Goal: Task Accomplishment & Management: Manage account settings

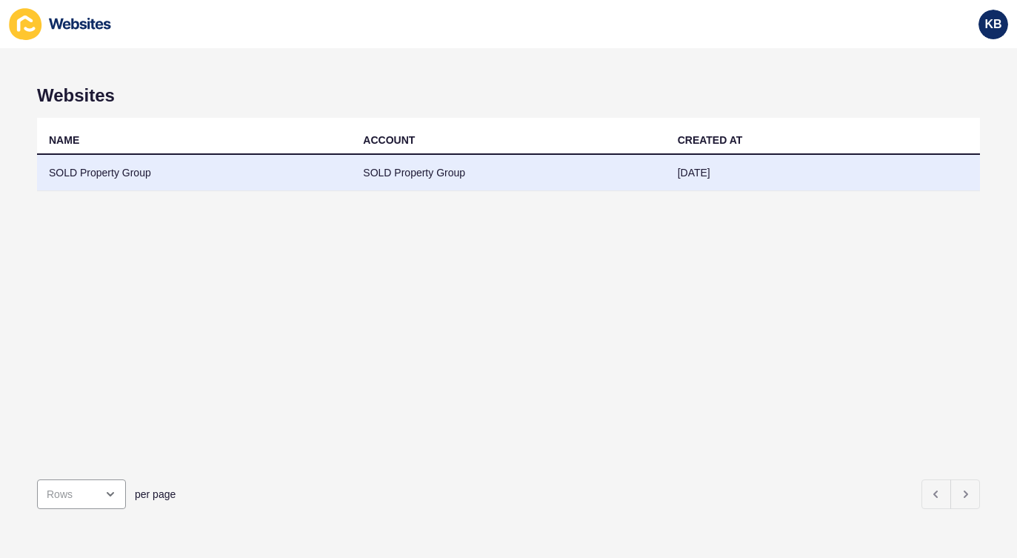
click at [203, 175] on td "SOLD Property Group" at bounding box center [194, 173] width 314 height 36
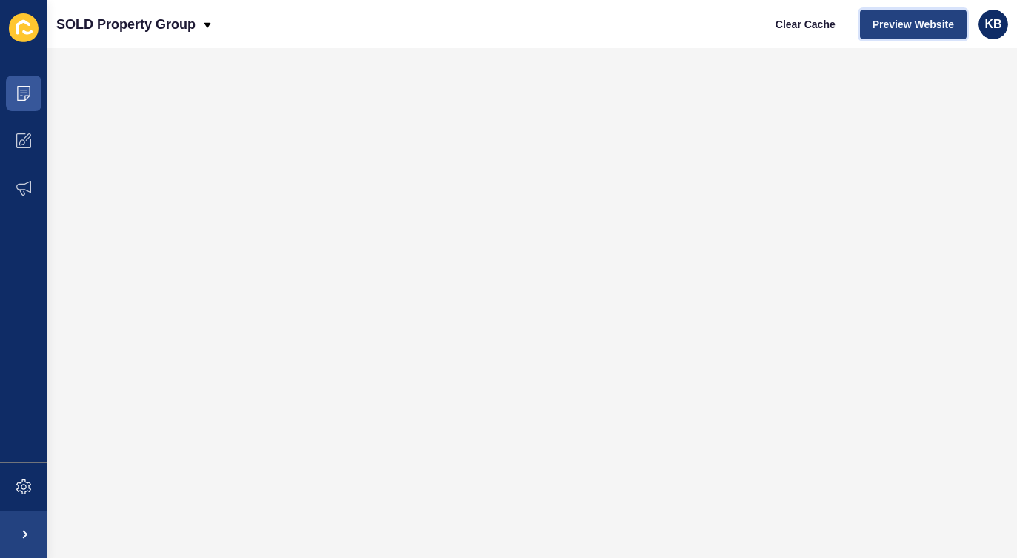
click at [912, 21] on span "Preview Website" at bounding box center [912, 24] width 81 height 15
click at [31, 90] on span at bounding box center [23, 93] width 47 height 47
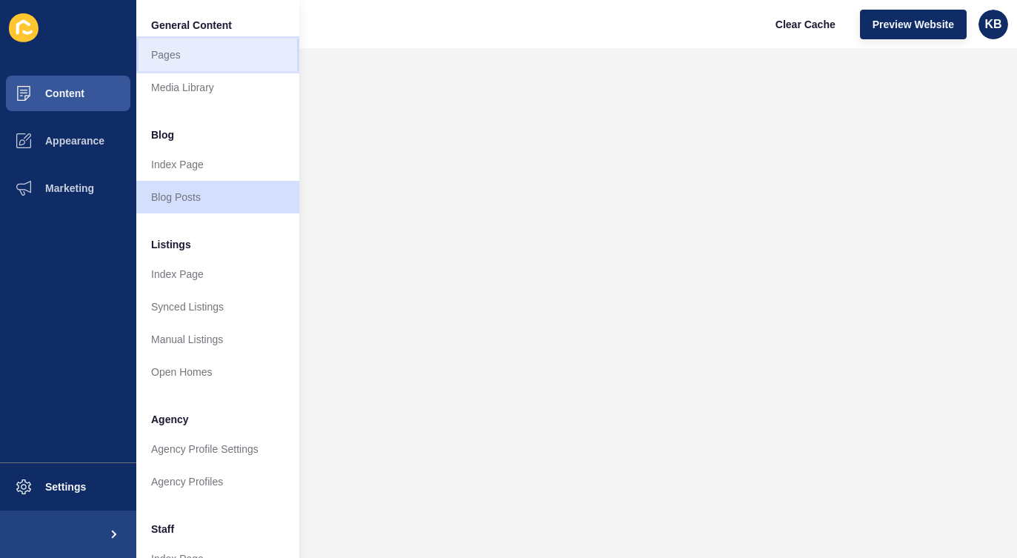
click at [198, 52] on link "Pages" at bounding box center [217, 55] width 163 height 33
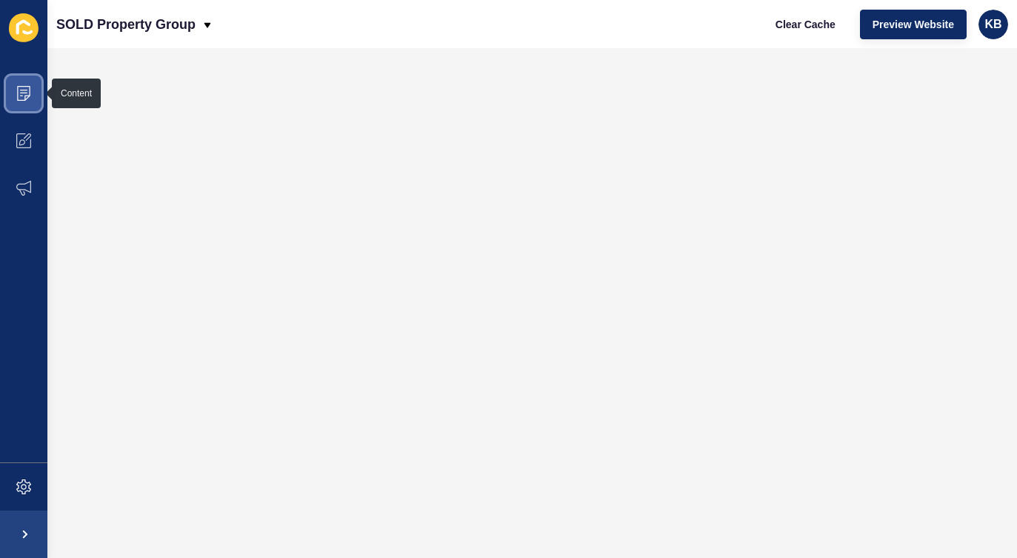
click at [26, 94] on icon at bounding box center [23, 93] width 15 height 15
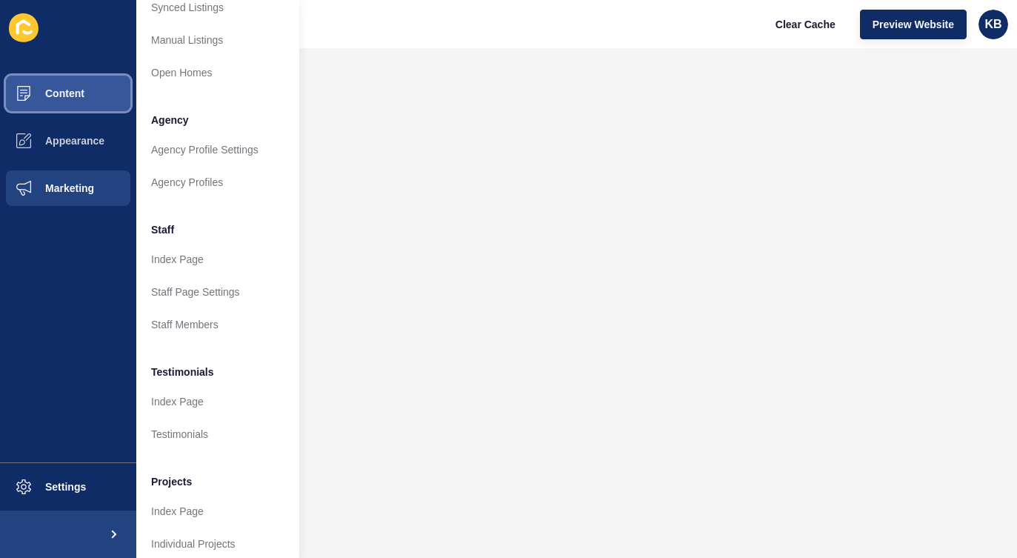
scroll to position [310, 0]
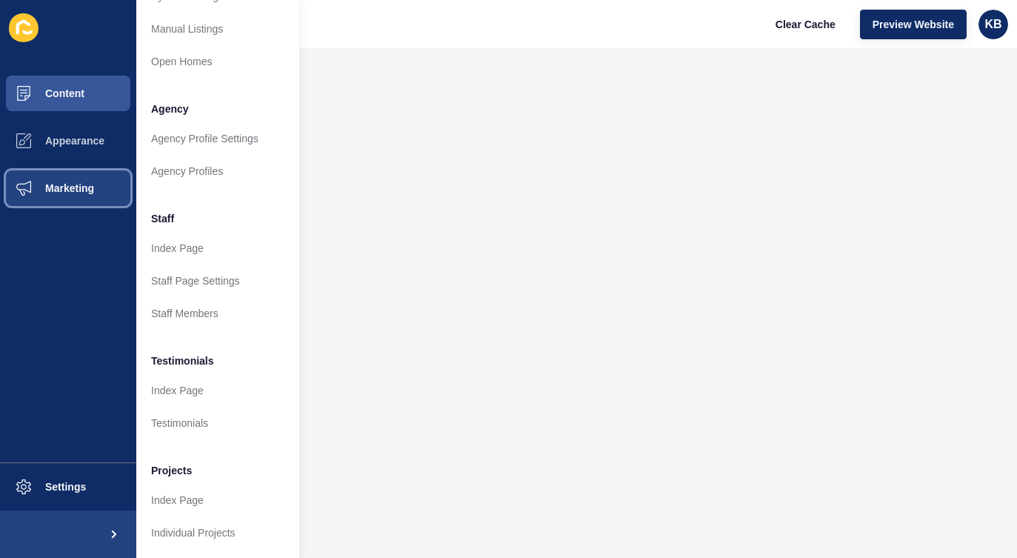
click at [78, 193] on span "Marketing" at bounding box center [46, 188] width 96 height 12
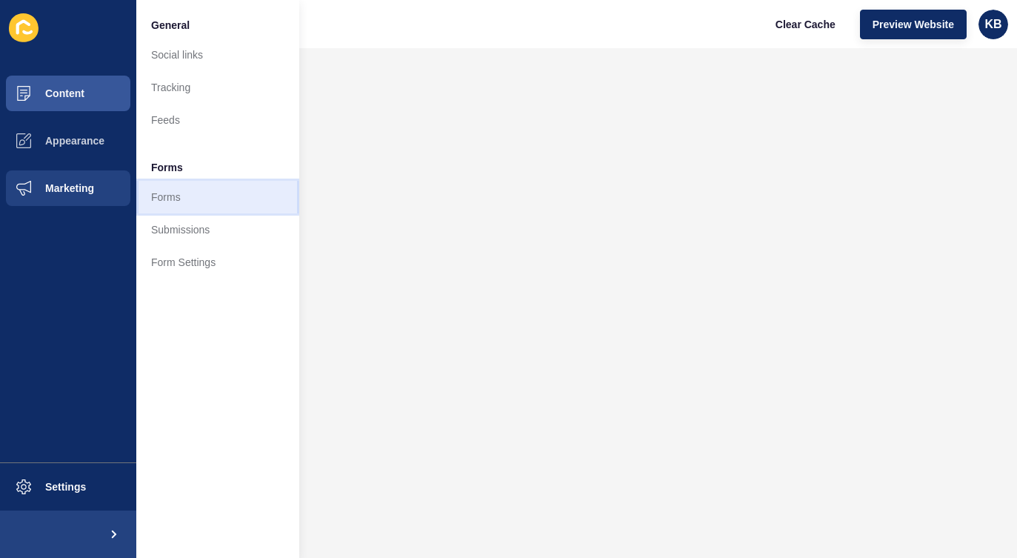
click at [205, 200] on link "Forms" at bounding box center [217, 197] width 163 height 33
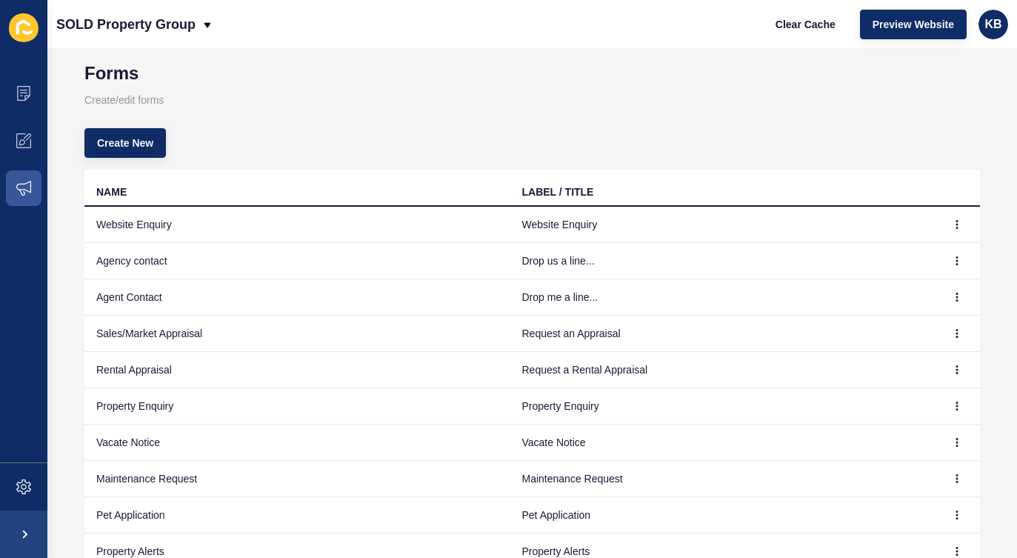
scroll to position [19, 0]
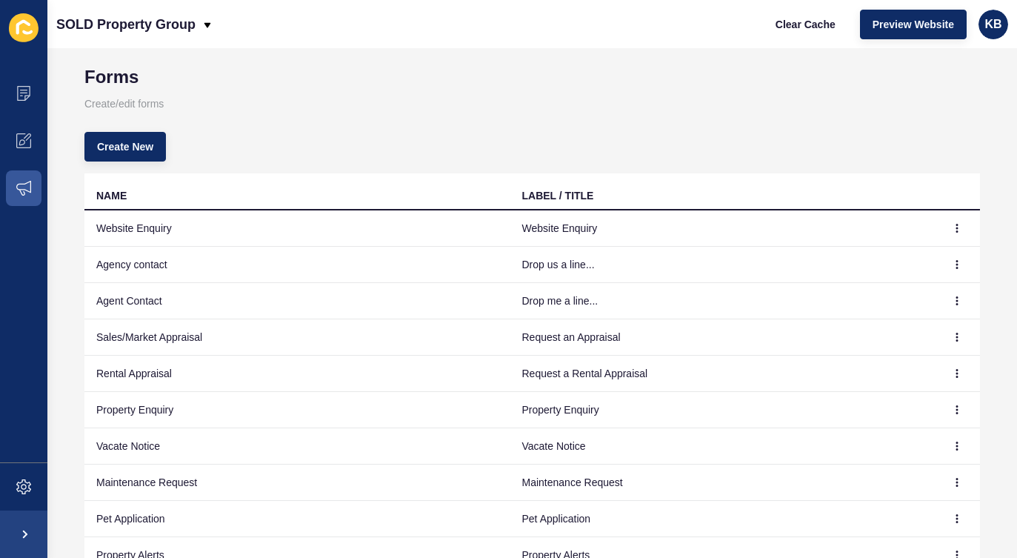
click at [935, 225] on td at bounding box center [957, 228] width 44 height 36
click at [956, 226] on icon "button" at bounding box center [956, 228] width 9 height 9
click at [878, 258] on link "Edit" at bounding box center [916, 257] width 104 height 33
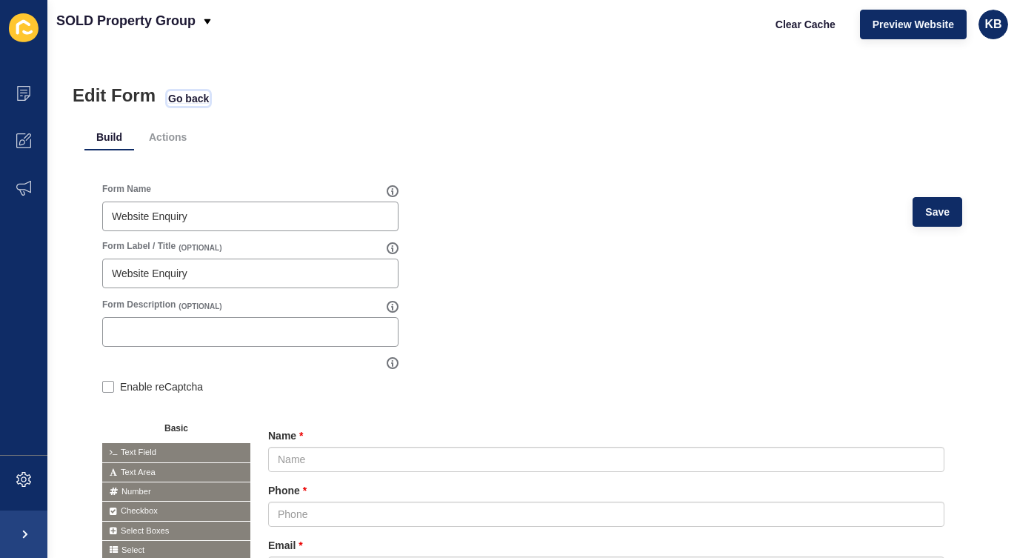
click at [208, 100] on span "Go back" at bounding box center [188, 98] width 41 height 15
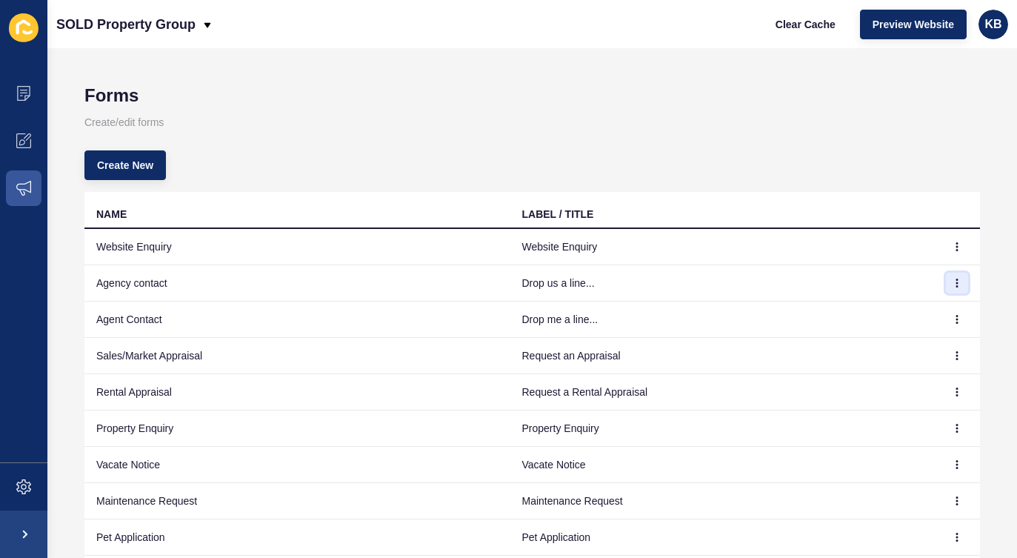
click at [957, 277] on button "button" at bounding box center [957, 283] width 22 height 21
click at [899, 310] on link "Edit" at bounding box center [916, 312] width 104 height 33
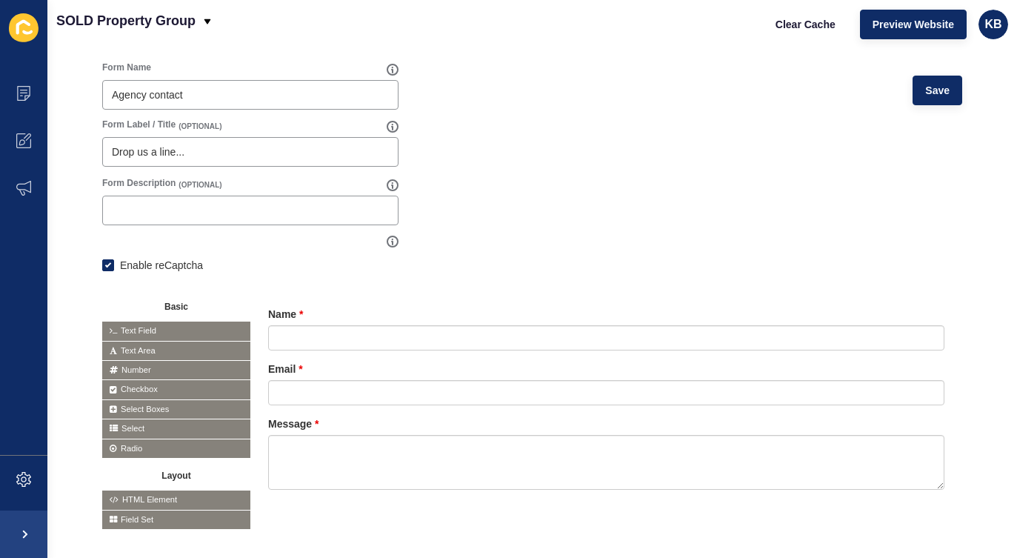
scroll to position [121, 0]
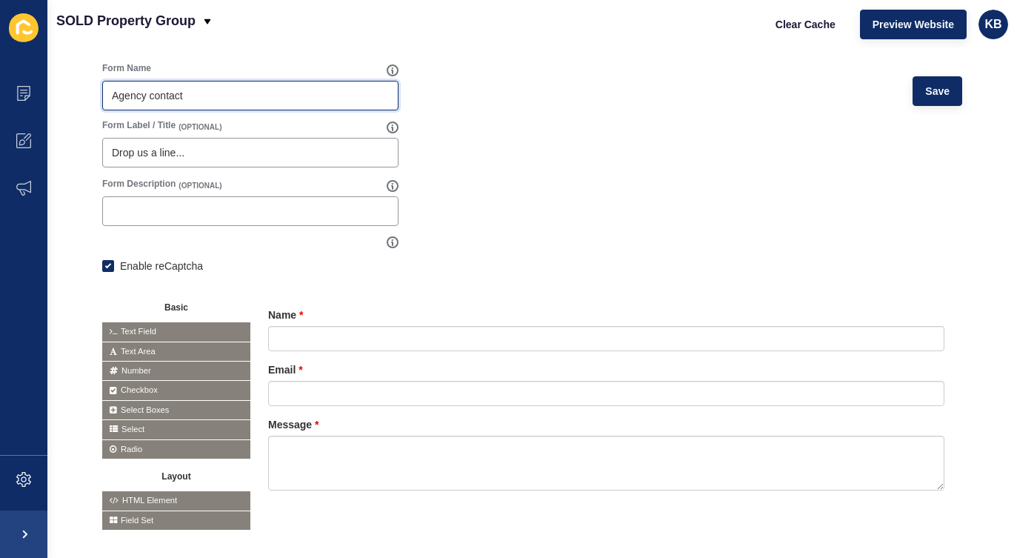
click at [124, 99] on input "Agency contact" at bounding box center [250, 95] width 277 height 15
drag, startPoint x: 111, startPoint y: 94, endPoint x: 156, endPoint y: 96, distance: 45.2
click at [156, 96] on input "Agency contact" at bounding box center [250, 95] width 277 height 15
click at [188, 96] on input "Contact" at bounding box center [250, 95] width 277 height 15
type input "Contact Page"
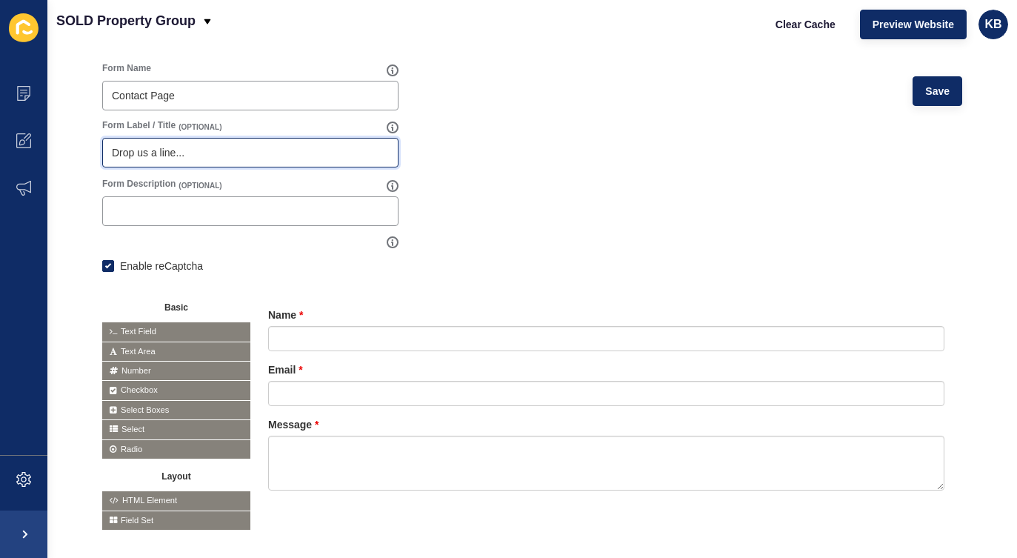
click at [161, 156] on input "Drop us a line..." at bounding box center [250, 152] width 277 height 15
type input "Contact SOLD Property [DATE]"
click at [524, 171] on form "Form Name Contact Page Save Form Label / Title (OPTIONAL) Contact SOLD Property…" at bounding box center [532, 296] width 860 height 468
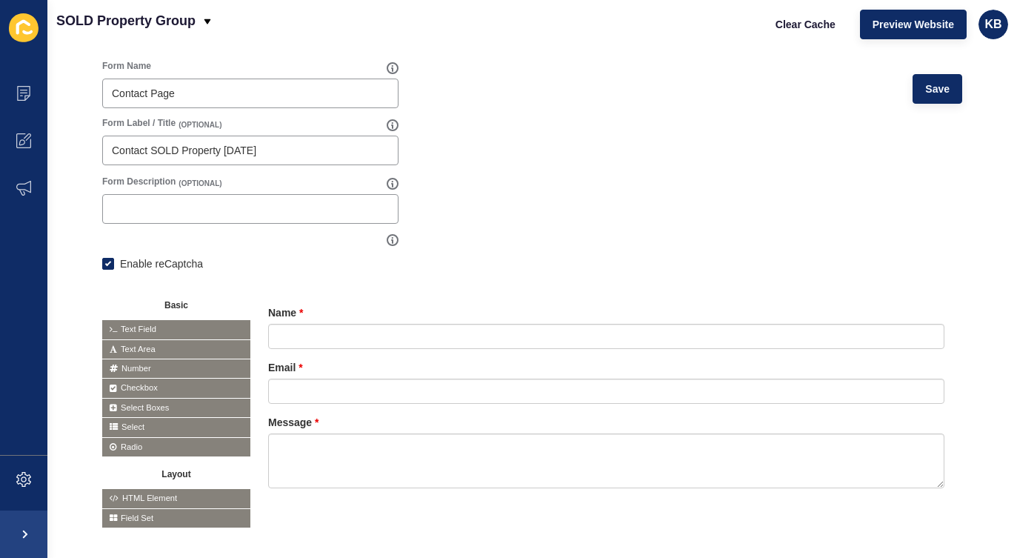
scroll to position [148, 0]
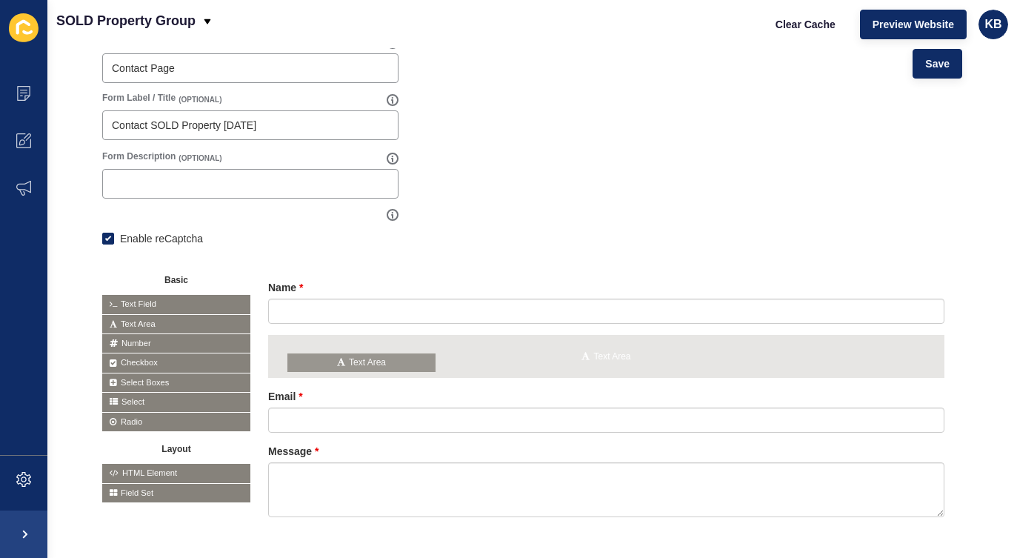
drag, startPoint x: 131, startPoint y: 323, endPoint x: 318, endPoint y: 361, distance: 190.6
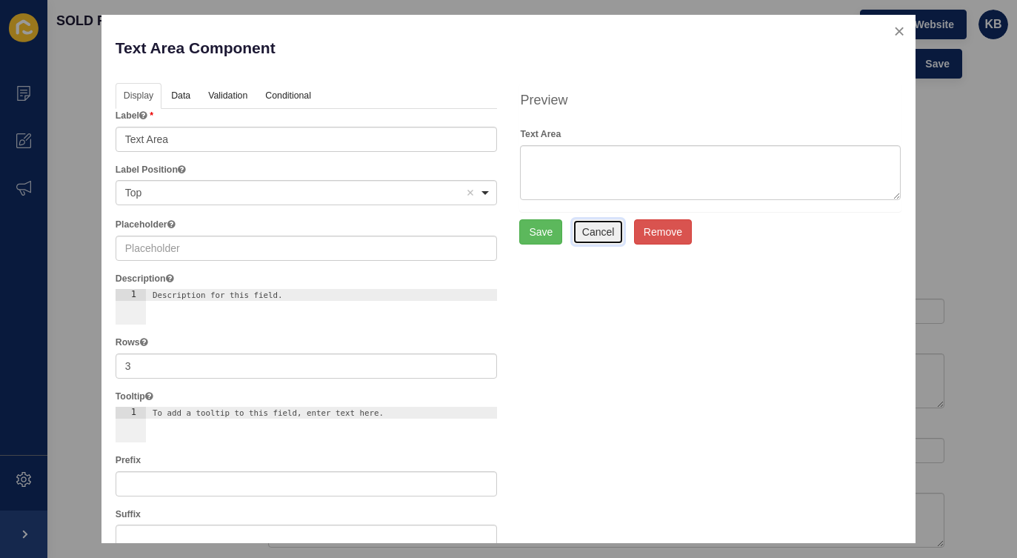
click at [607, 238] on button "Cancel" at bounding box center [599, 231] width 52 height 25
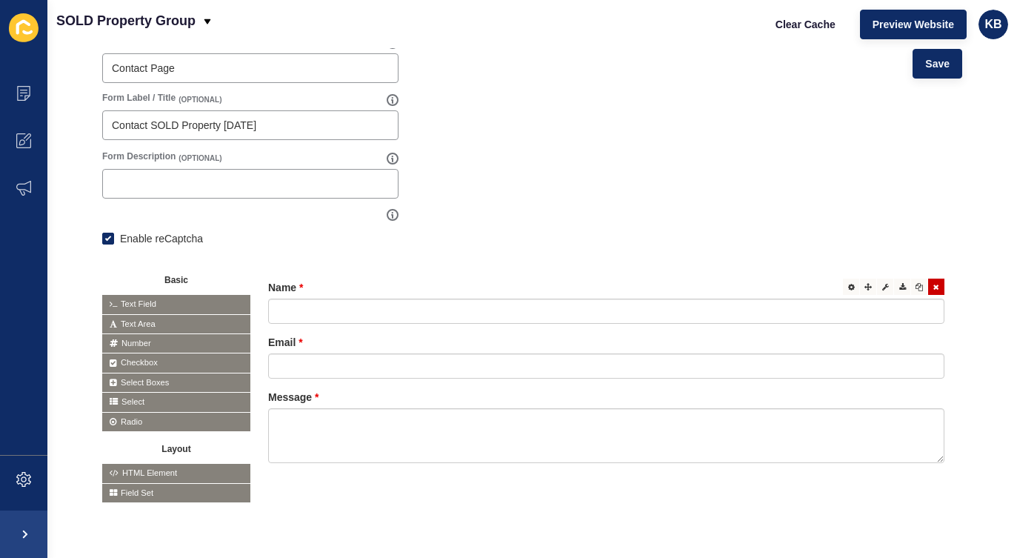
scroll to position [147, 0]
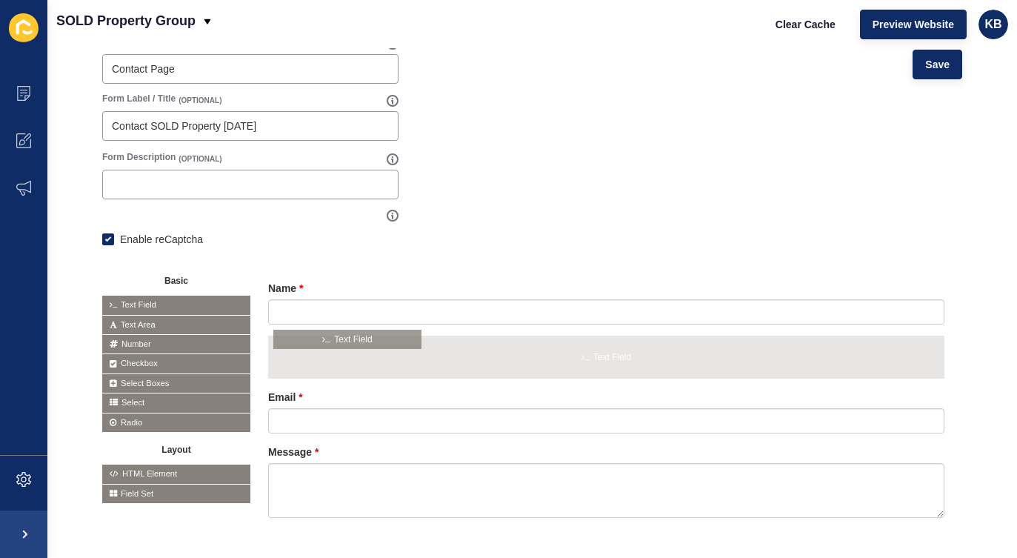
drag, startPoint x: 142, startPoint y: 304, endPoint x: 321, endPoint y: 341, distance: 182.9
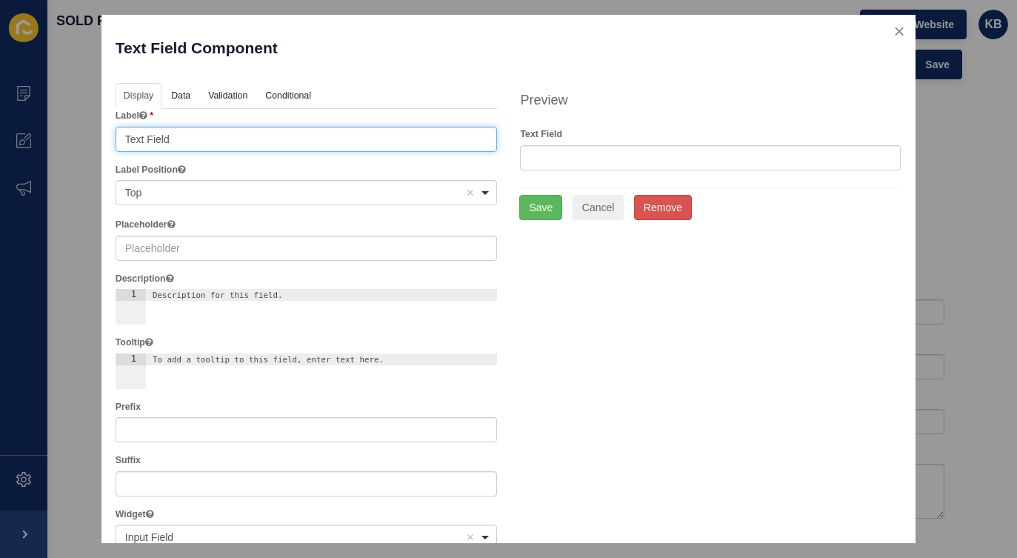
click at [149, 138] on input "Text Field" at bounding box center [307, 139] width 382 height 25
type input "Phone"
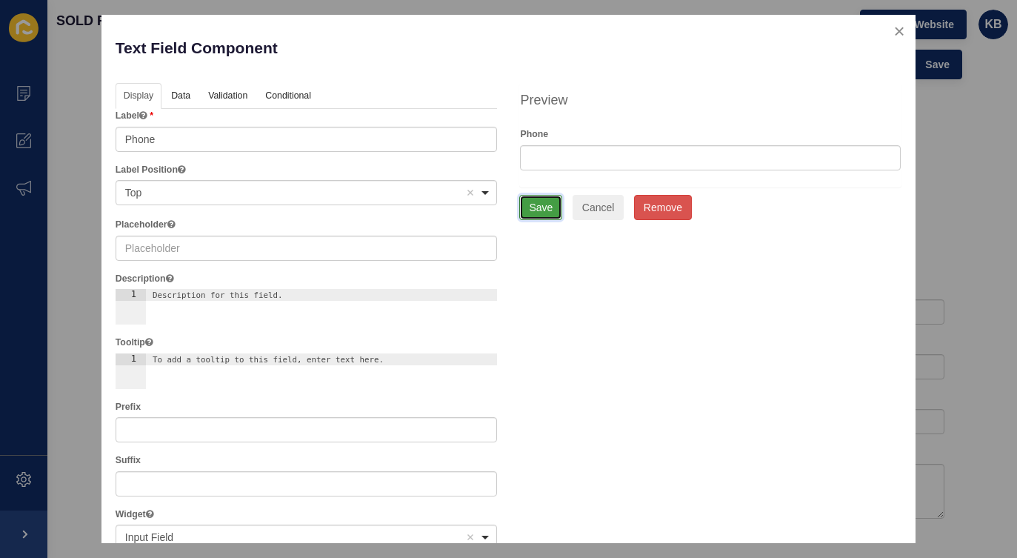
click at [546, 210] on button "Save" at bounding box center [540, 207] width 43 height 25
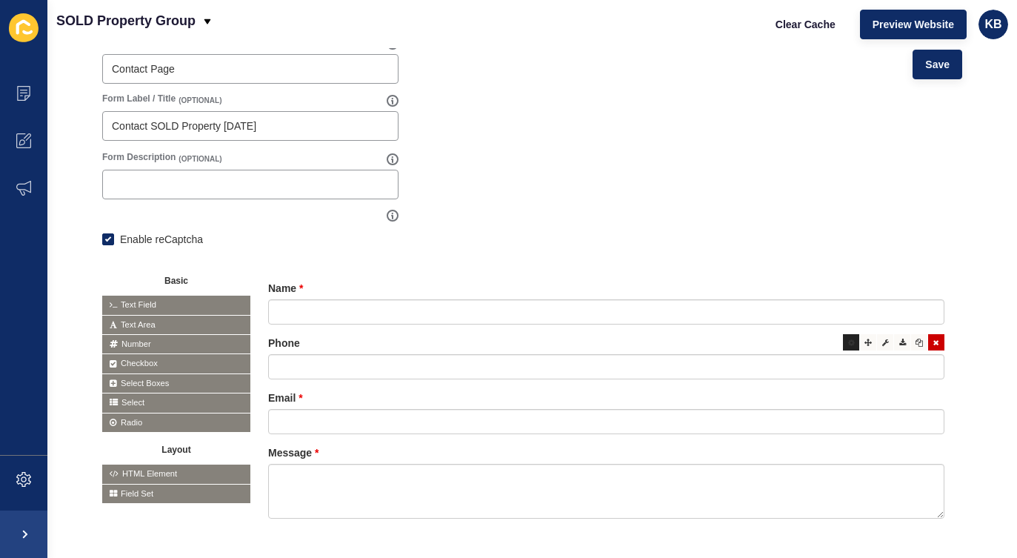
click at [851, 346] on div at bounding box center [851, 342] width 16 height 16
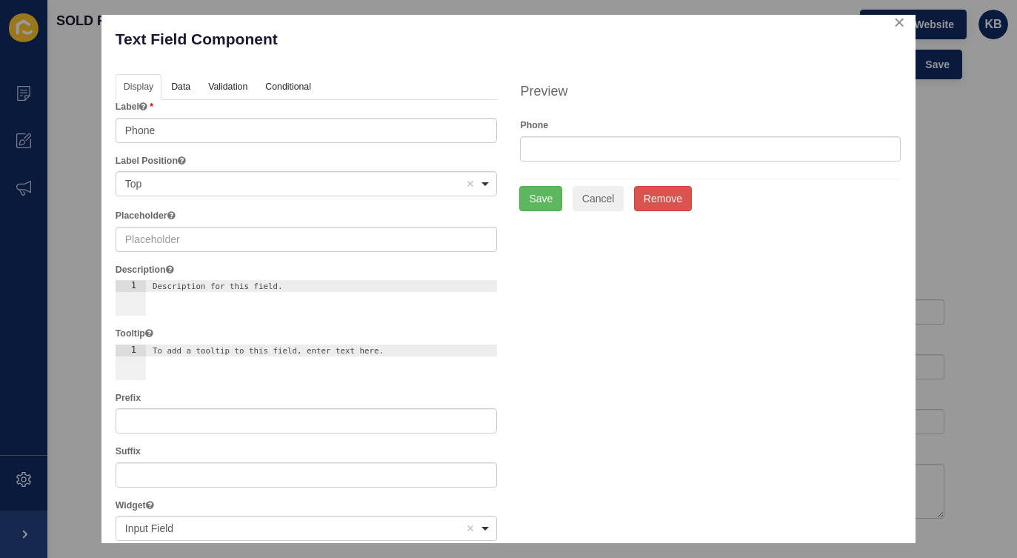
scroll to position [0, 0]
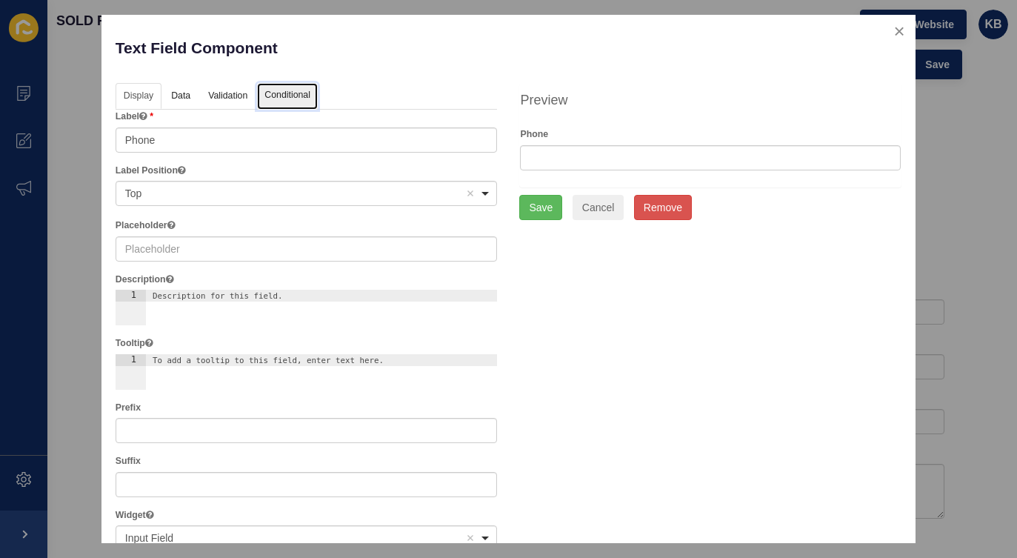
click at [292, 95] on link "Conditional" at bounding box center [287, 96] width 61 height 27
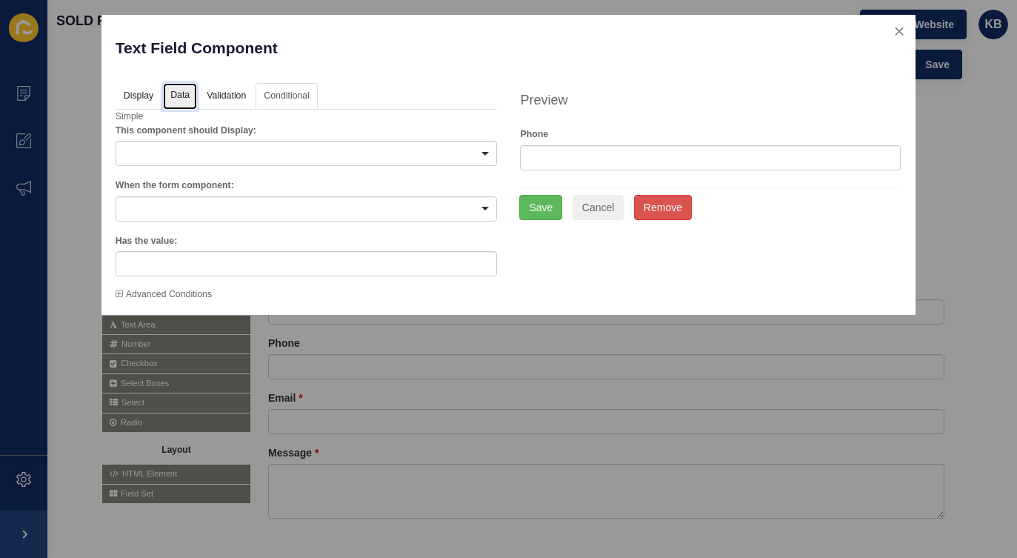
click at [180, 96] on link "Data" at bounding box center [180, 96] width 34 height 27
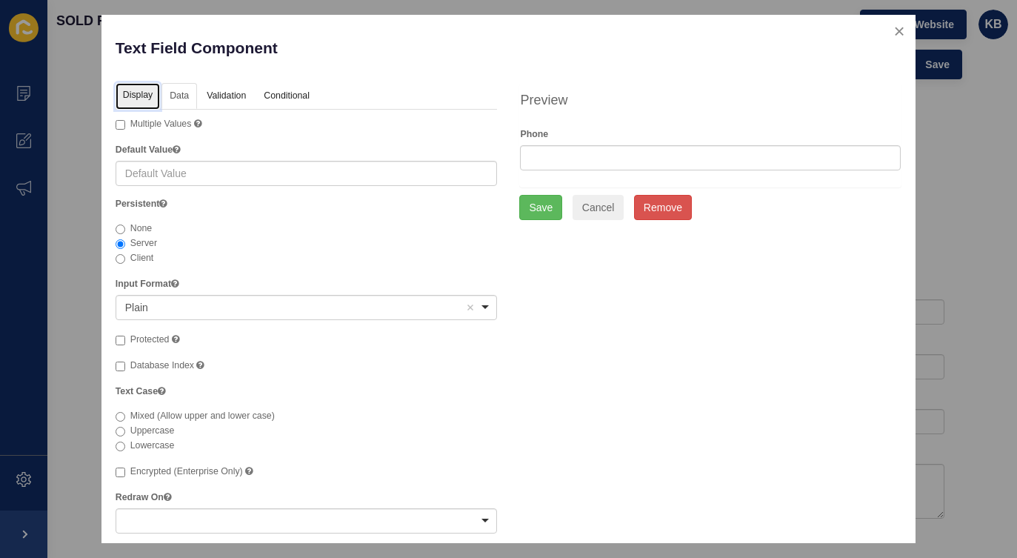
click at [132, 97] on link "Display" at bounding box center [138, 96] width 44 height 27
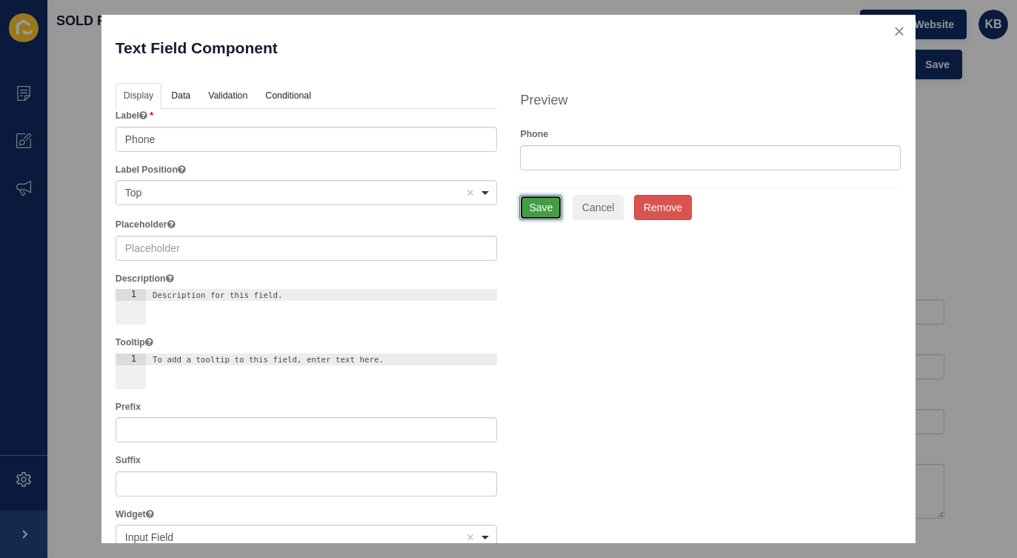
click at [544, 210] on button "Save" at bounding box center [540, 207] width 43 height 25
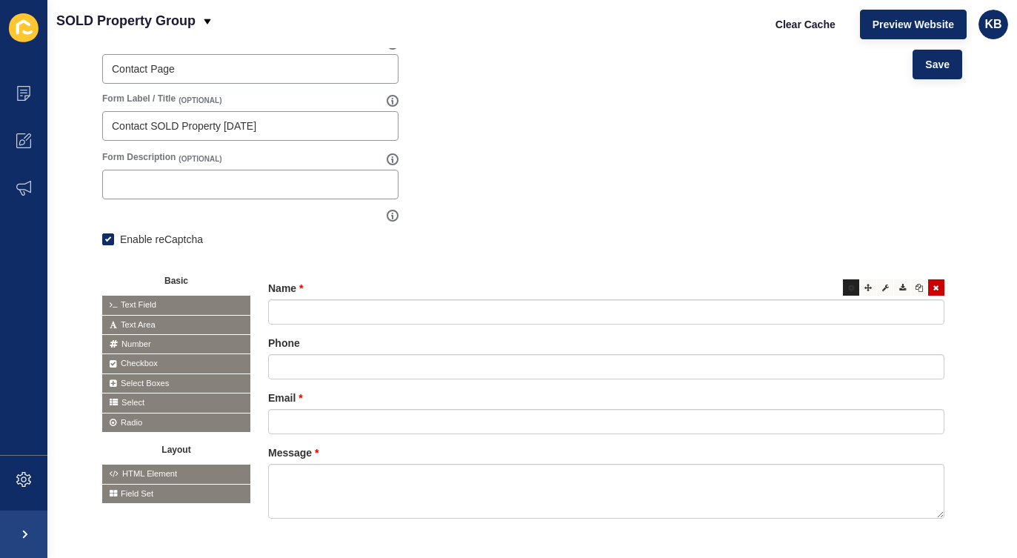
click at [852, 291] on div at bounding box center [851, 287] width 16 height 16
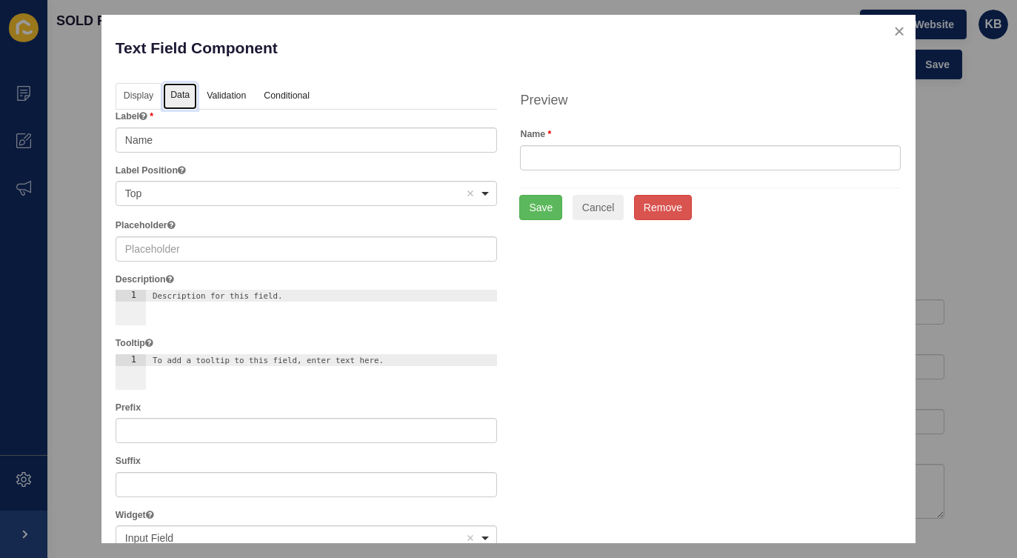
click at [171, 99] on link "Data" at bounding box center [180, 96] width 34 height 27
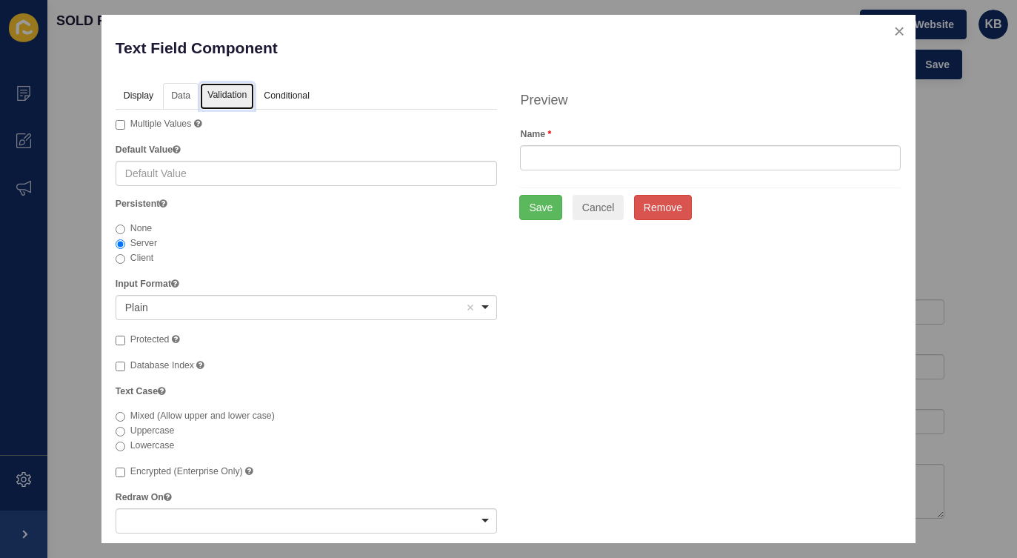
click at [228, 93] on link "Validation" at bounding box center [227, 96] width 54 height 27
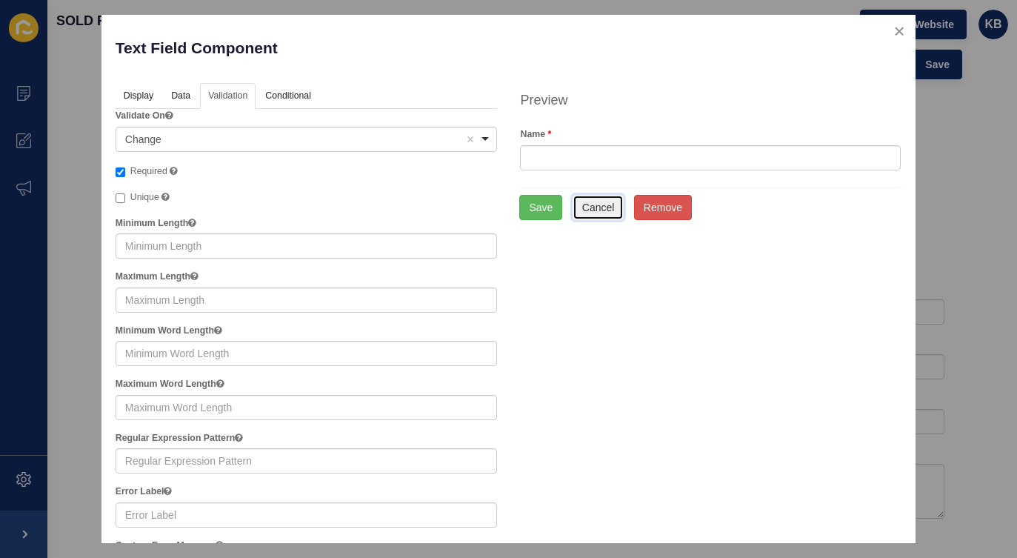
click at [599, 211] on button "Cancel" at bounding box center [599, 207] width 52 height 25
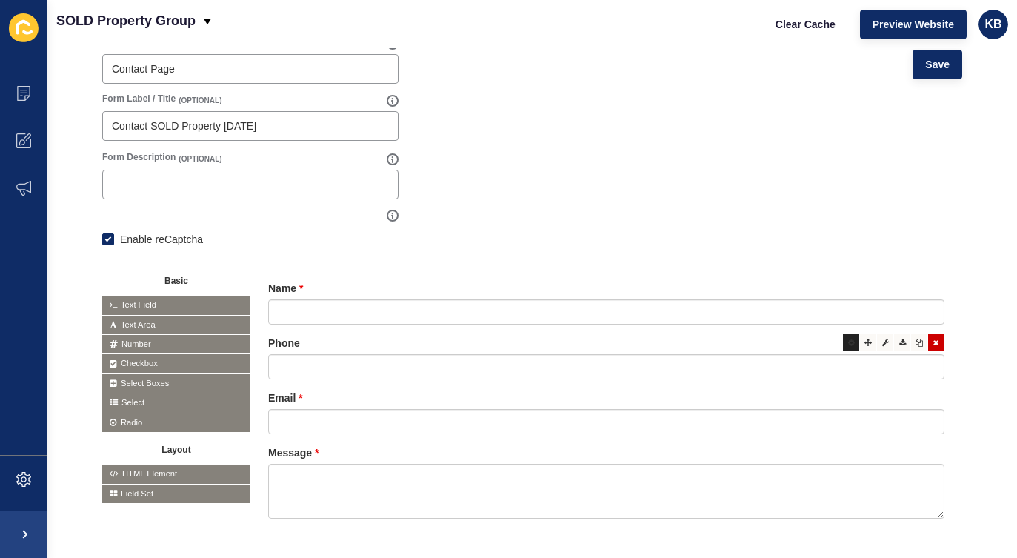
click at [852, 344] on icon at bounding box center [851, 341] width 7 height 7
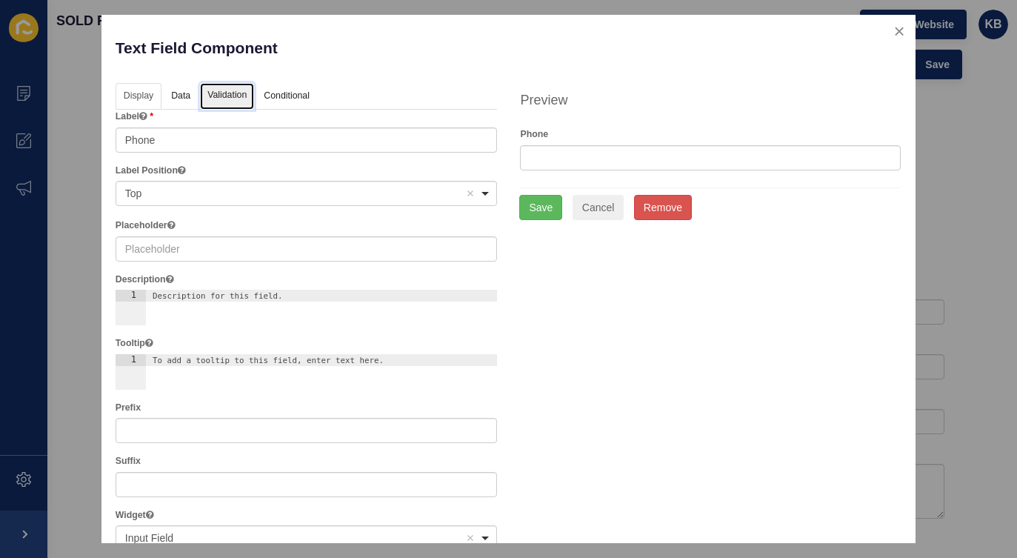
click at [234, 87] on link "Validation" at bounding box center [227, 96] width 54 height 27
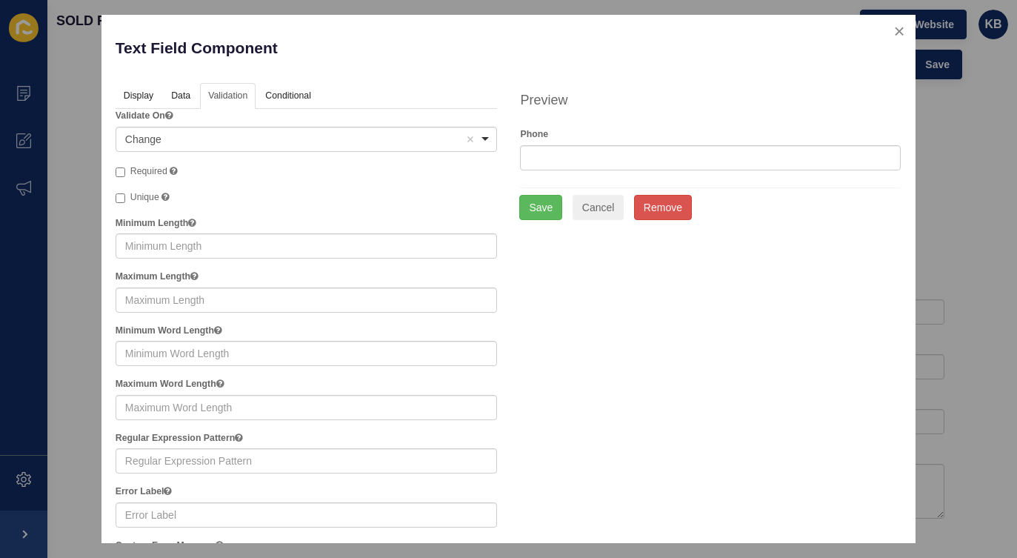
click at [136, 169] on span "Required" at bounding box center [148, 171] width 37 height 10
click at [125, 169] on input "Required A required field must be filled in before the form can be submitted." at bounding box center [121, 172] width 10 height 10
checkbox input "true"
click at [537, 205] on button "Save" at bounding box center [540, 207] width 43 height 25
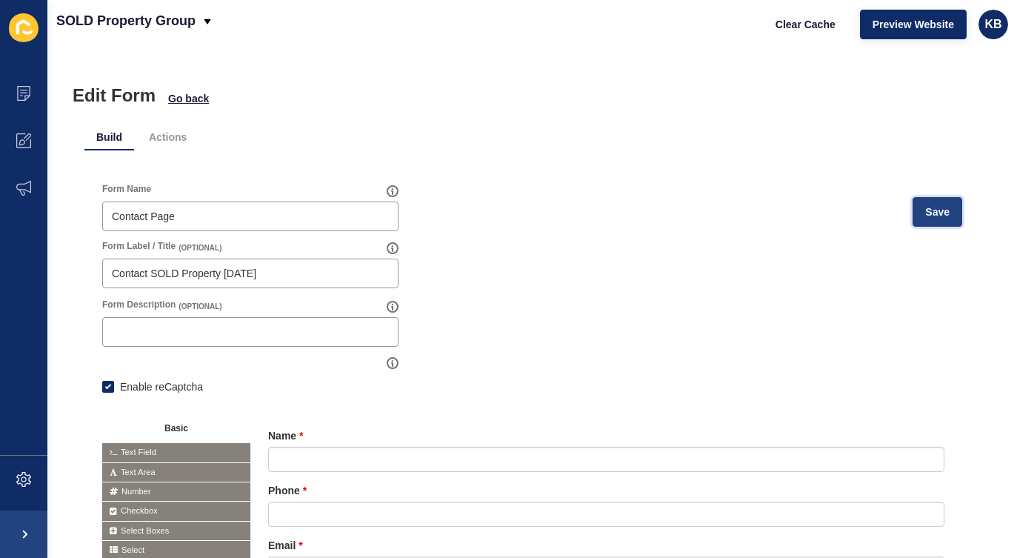
click at [941, 210] on span "Save" at bounding box center [937, 211] width 24 height 15
click at [190, 96] on span "Go back" at bounding box center [188, 98] width 41 height 15
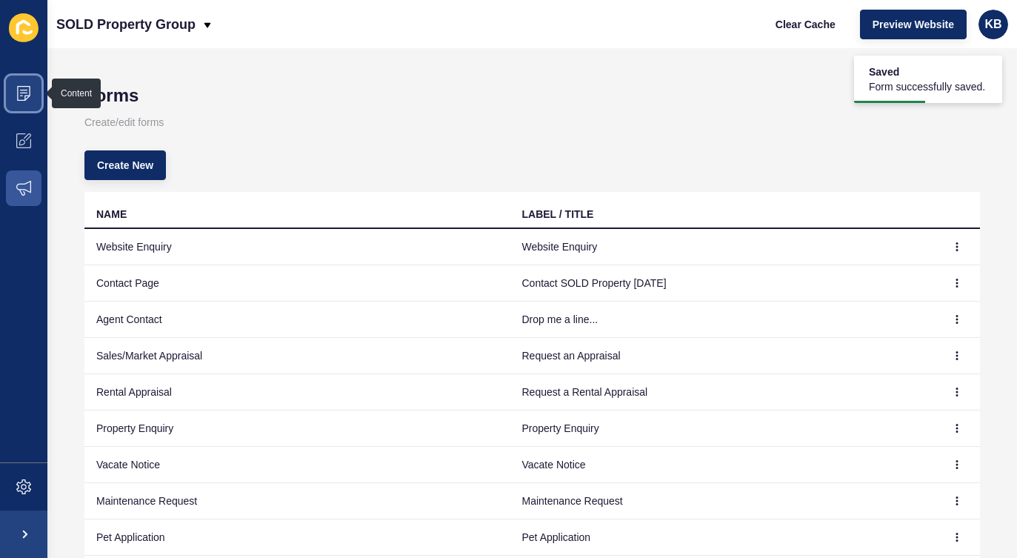
click at [24, 90] on icon at bounding box center [23, 93] width 15 height 15
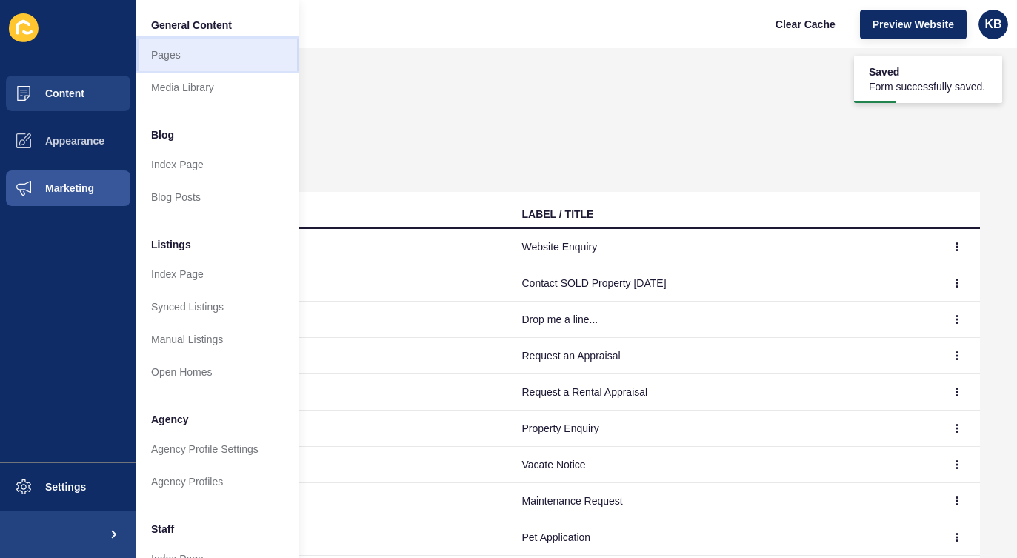
click at [179, 53] on link "Pages" at bounding box center [217, 55] width 163 height 33
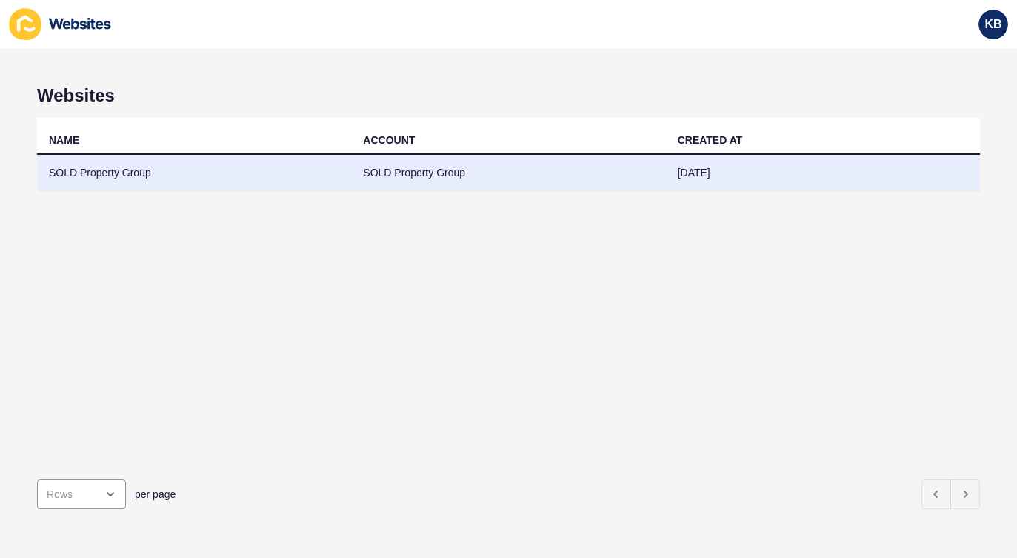
click at [447, 173] on td "SOLD Property Group" at bounding box center [508, 173] width 314 height 36
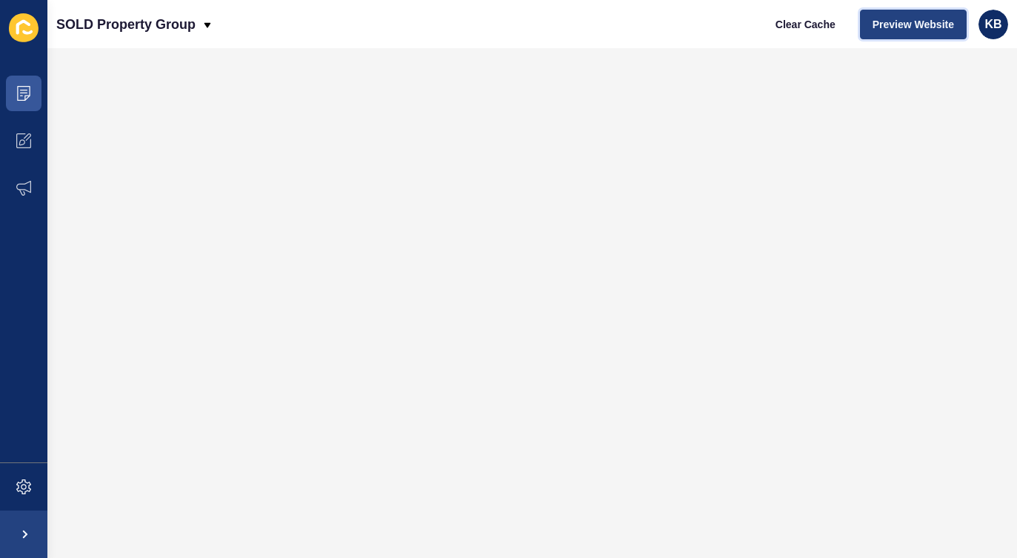
click at [920, 22] on span "Preview Website" at bounding box center [912, 24] width 81 height 15
